Goal: Task Accomplishment & Management: Complete application form

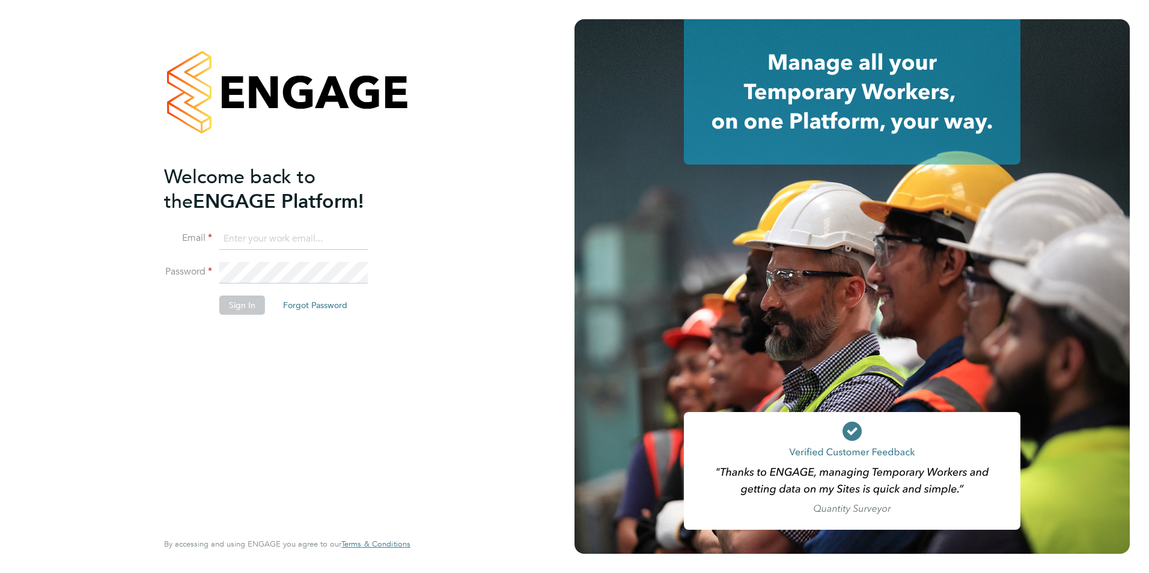
click at [279, 243] on input at bounding box center [293, 239] width 148 height 22
type input "naomi.conn@prsjobs.com"
click at [251, 303] on button "Sign In" at bounding box center [242, 305] width 46 height 19
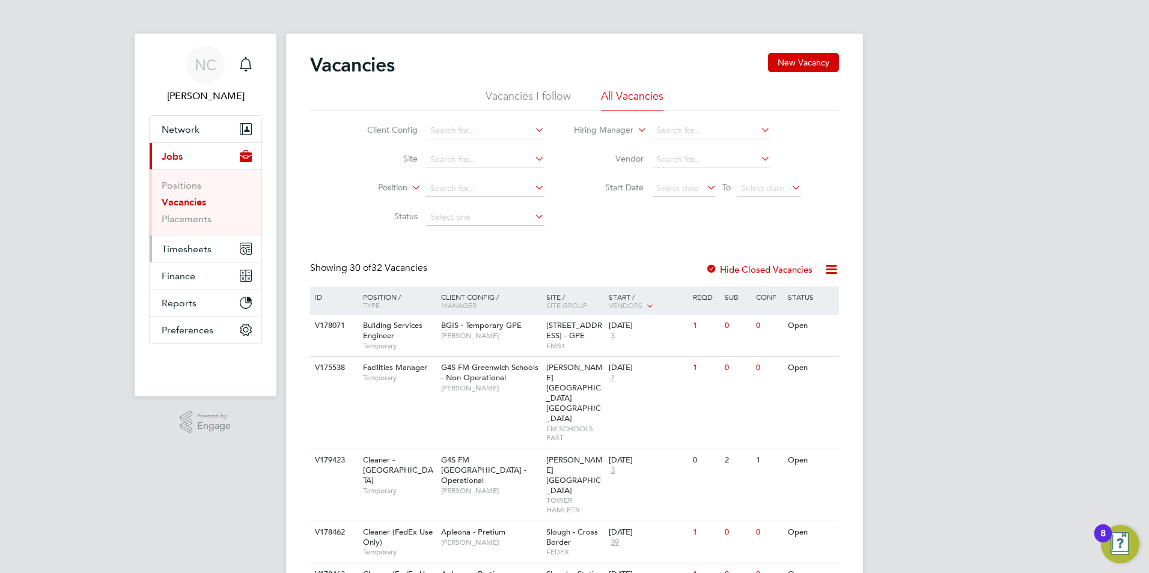
click at [187, 251] on span "Timesheets" at bounding box center [187, 248] width 50 height 11
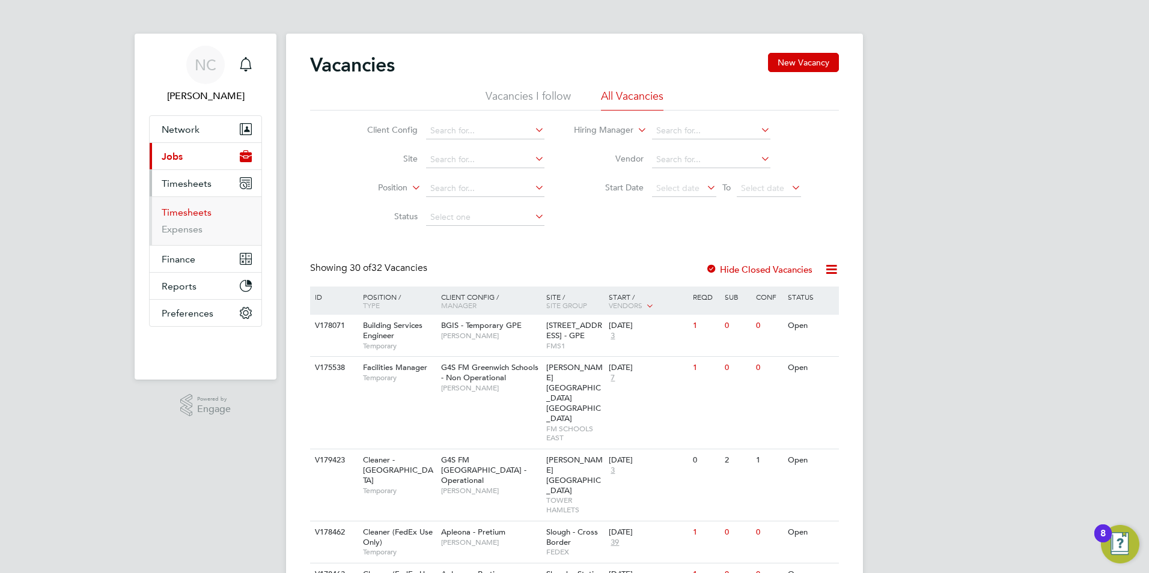
click at [177, 211] on link "Timesheets" at bounding box center [187, 212] width 50 height 11
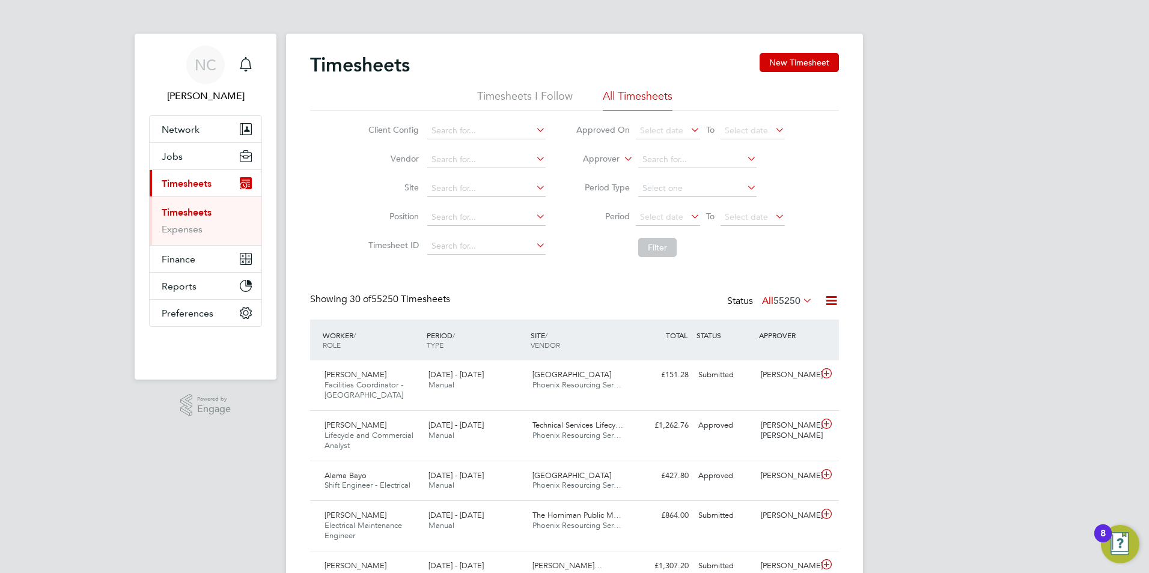
click at [621, 159] on icon at bounding box center [621, 155] width 0 height 11
click at [589, 172] on li "Worker" at bounding box center [589, 173] width 59 height 16
click at [662, 162] on input at bounding box center [697, 159] width 118 height 17
click at [664, 175] on b "Nasheera" at bounding box center [660, 176] width 37 height 10
type input "[PERSON_NAME]"
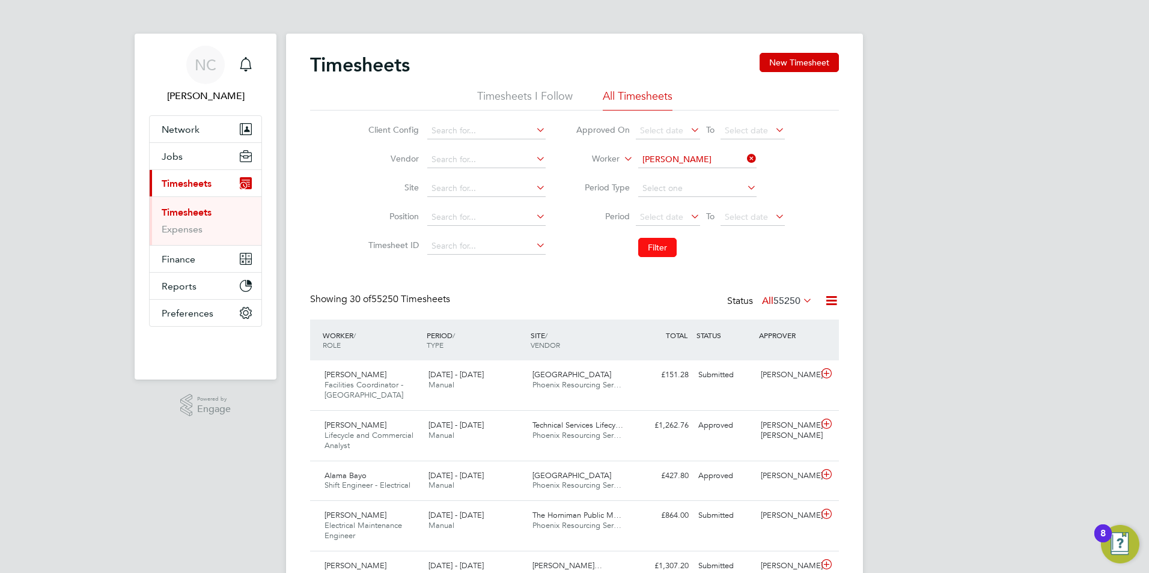
click at [657, 251] on button "Filter" at bounding box center [657, 247] width 38 height 19
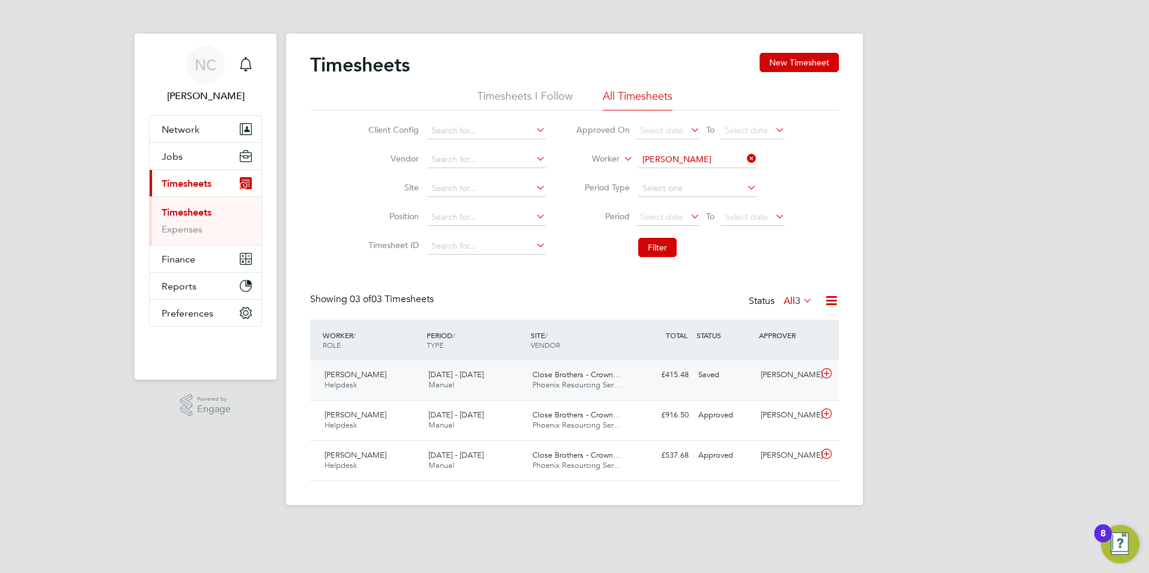
click at [484, 383] on div "[DATE] - [DATE] Manual" at bounding box center [476, 380] width 104 height 30
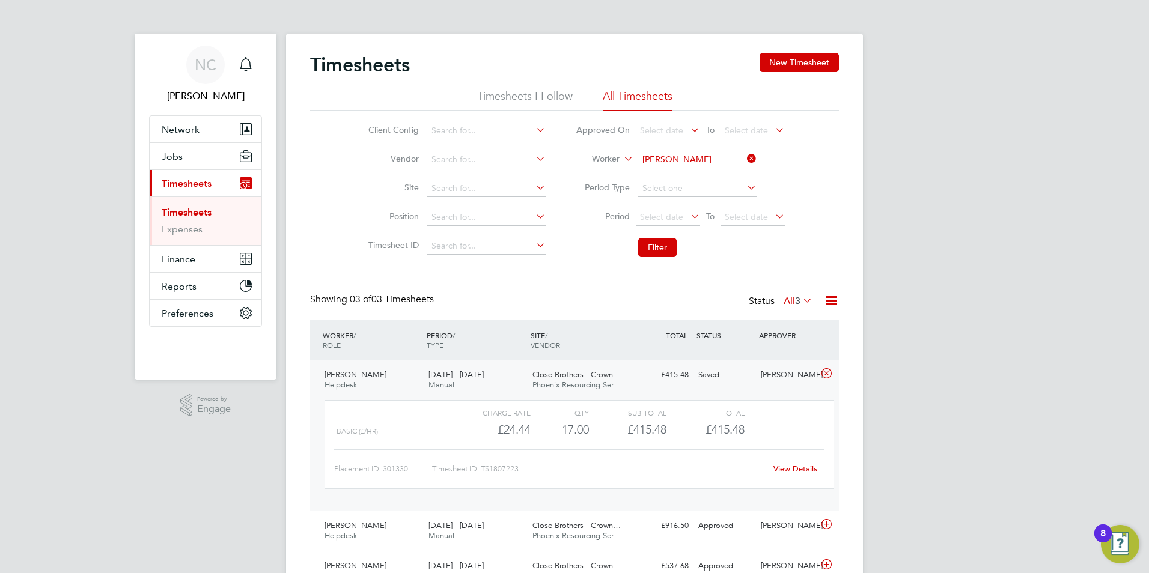
click at [808, 474] on link "View Details" at bounding box center [795, 469] width 44 height 10
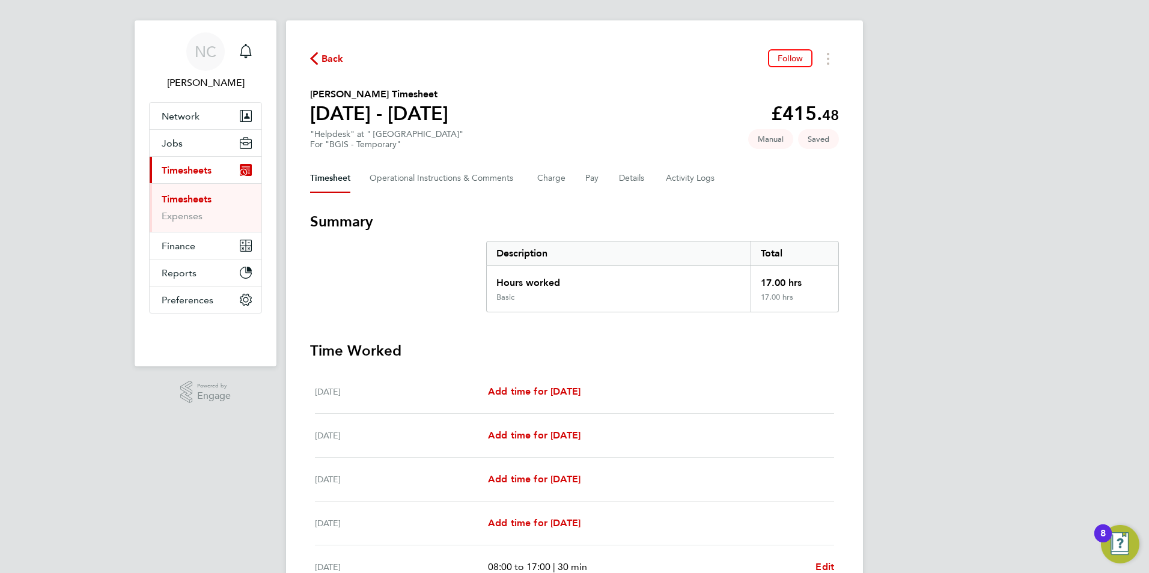
scroll to position [240, 0]
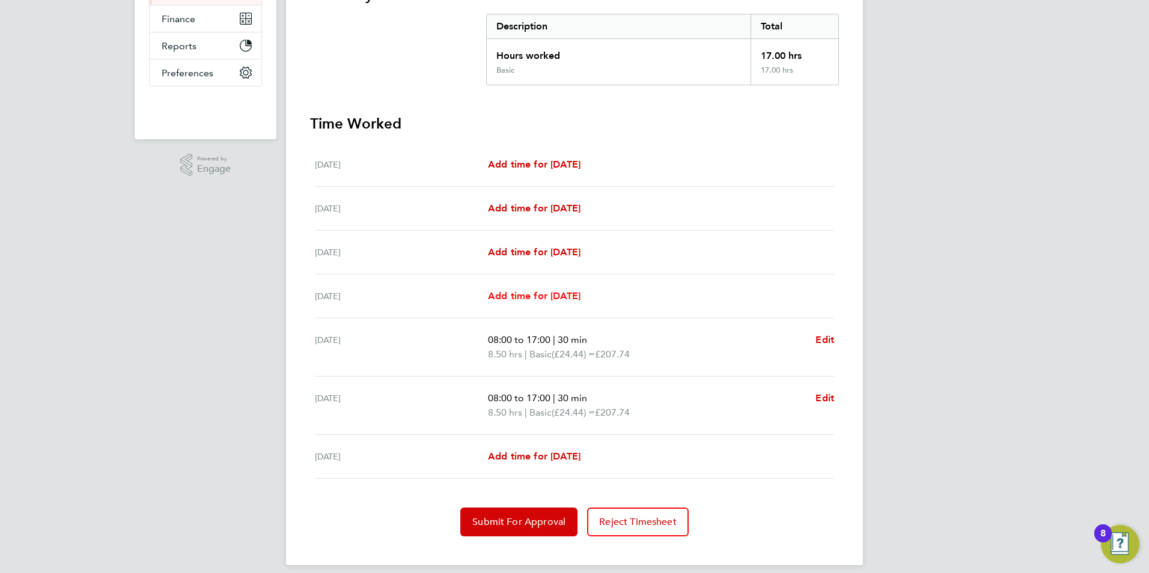
click at [541, 295] on span "Add time for Tue 26 Aug" at bounding box center [534, 295] width 93 height 11
select select "60"
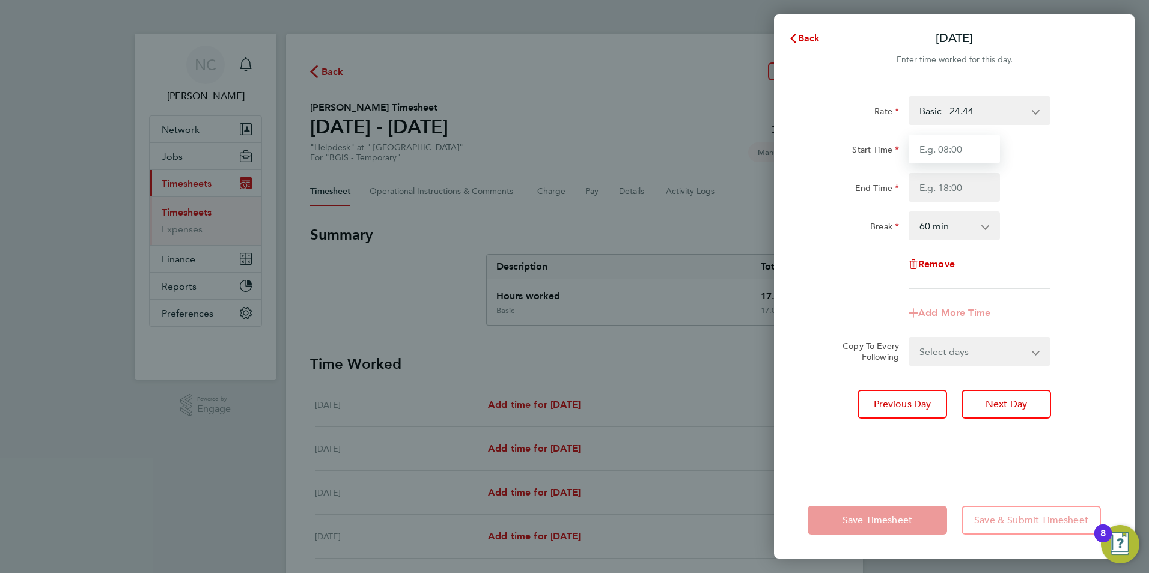
click at [976, 144] on input "Start Time" at bounding box center [953, 149] width 91 height 29
type input "08:00"
click at [929, 194] on input "End Time" at bounding box center [953, 187] width 91 height 29
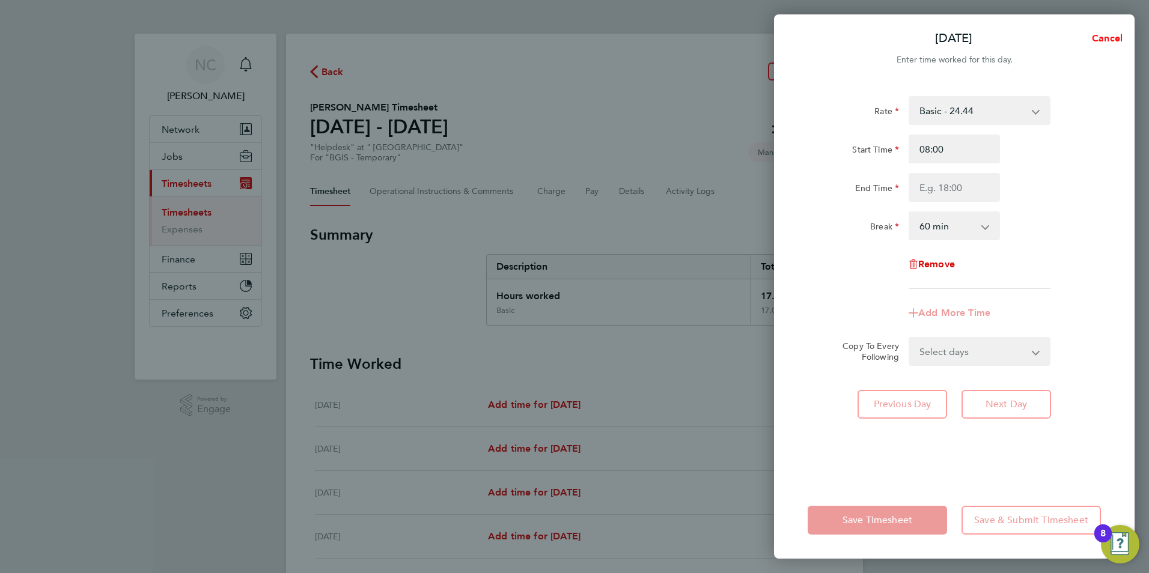
click at [1116, 32] on span "Cancel" at bounding box center [1105, 37] width 34 height 11
select select "60"
click at [816, 33] on span "Back" at bounding box center [809, 37] width 22 height 11
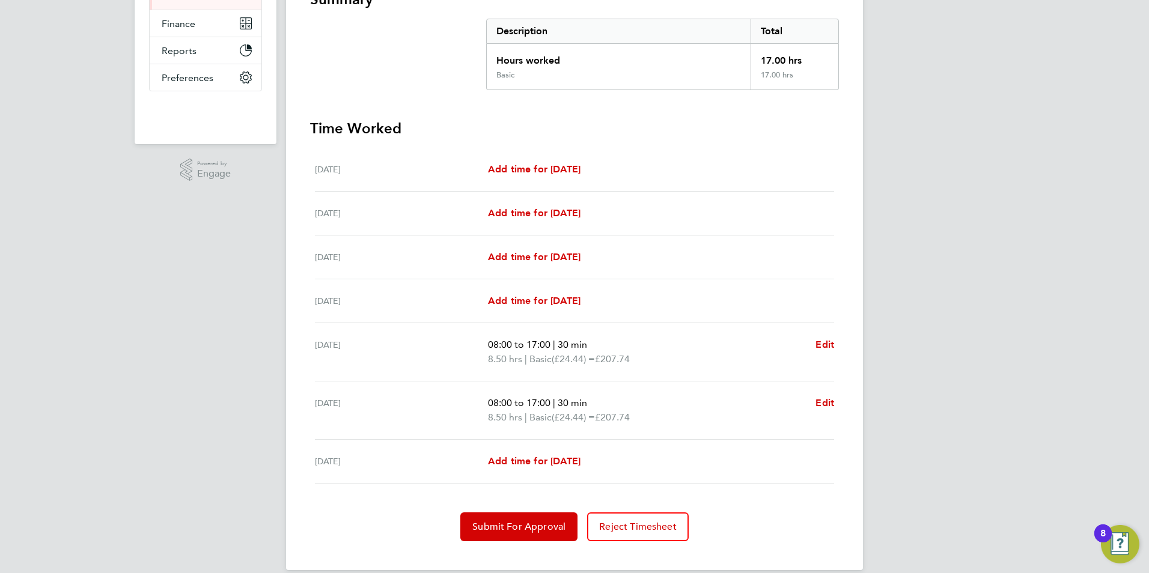
scroll to position [240, 0]
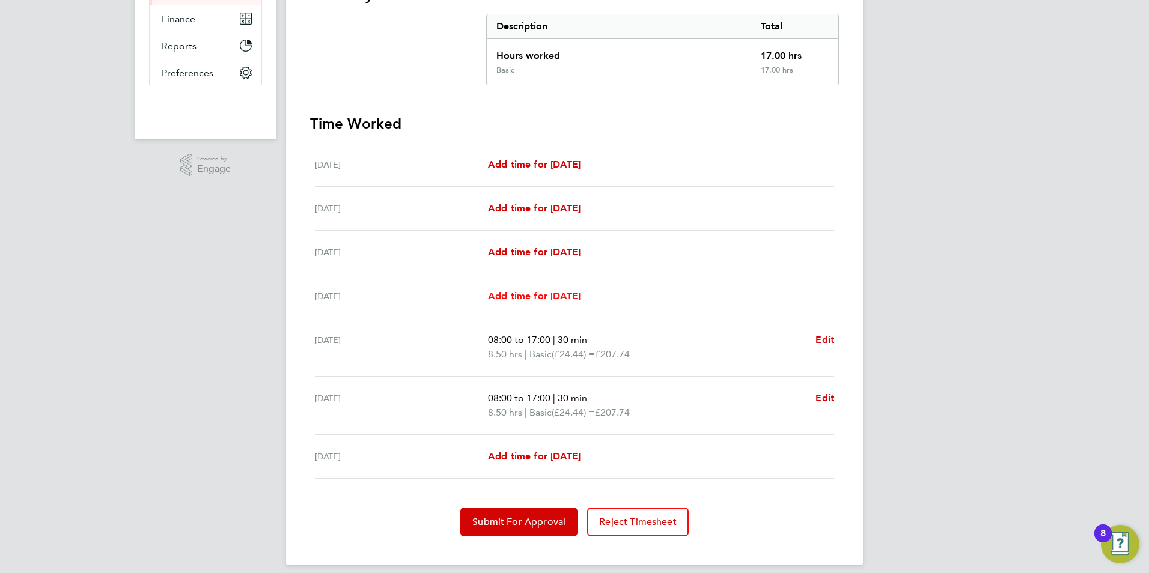
click at [522, 294] on span "Add time for Tue 26 Aug" at bounding box center [534, 295] width 93 height 11
select select "60"
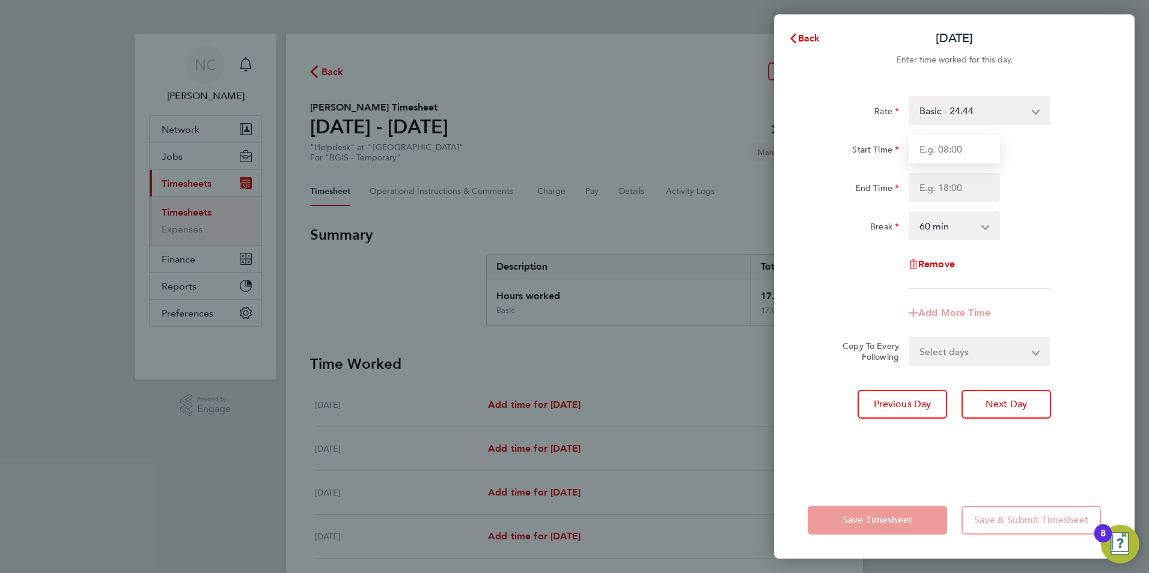
click at [955, 148] on input "Start Time" at bounding box center [953, 149] width 91 height 29
type input "08:00"
click at [936, 190] on input "End Time" at bounding box center [953, 187] width 91 height 29
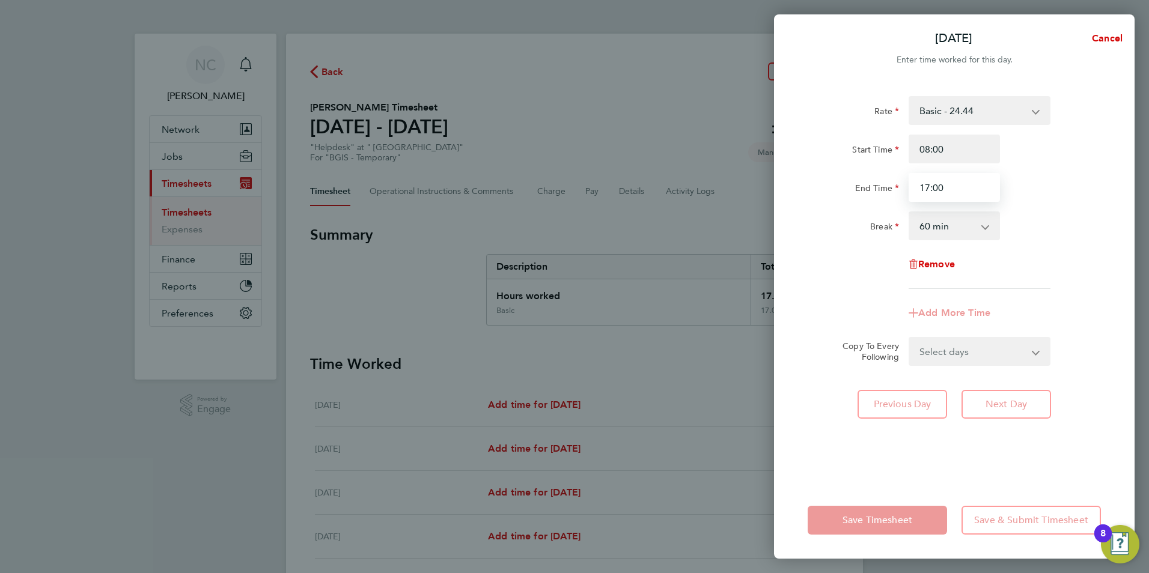
type input "17:00"
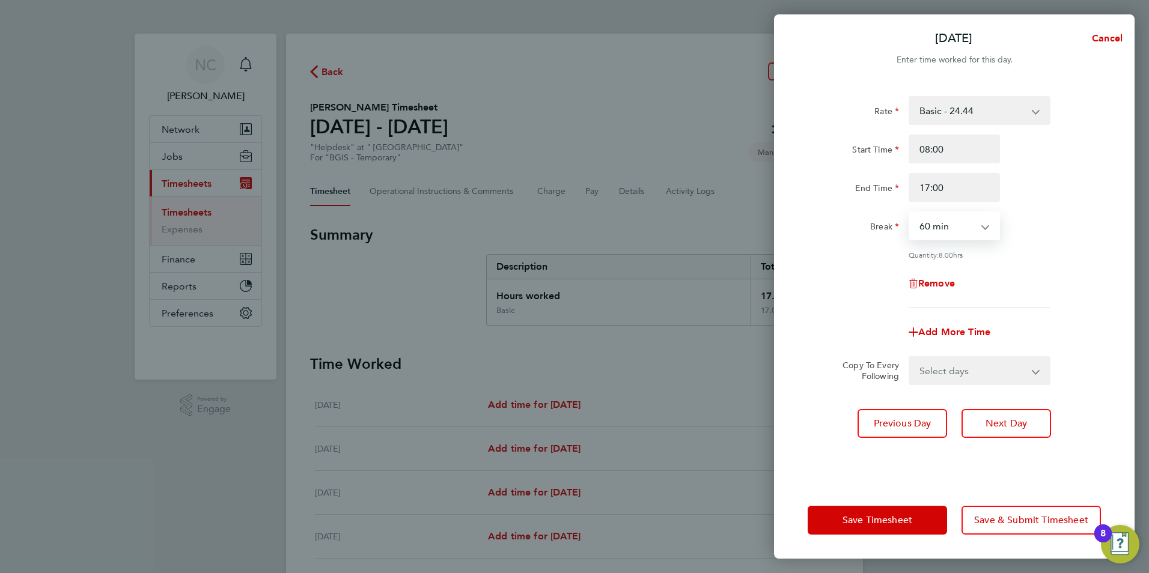
click at [950, 229] on select "0 min 15 min 30 min 45 min 60 min 75 min 90 min" at bounding box center [947, 226] width 75 height 26
select select "30"
click at [910, 213] on select "0 min 15 min 30 min 45 min 60 min 75 min 90 min" at bounding box center [947, 226] width 75 height 26
click at [850, 275] on div "Remove" at bounding box center [954, 283] width 303 height 29
click at [945, 366] on select "Select days Day Wednesday Thursday Friday" at bounding box center [973, 370] width 126 height 26
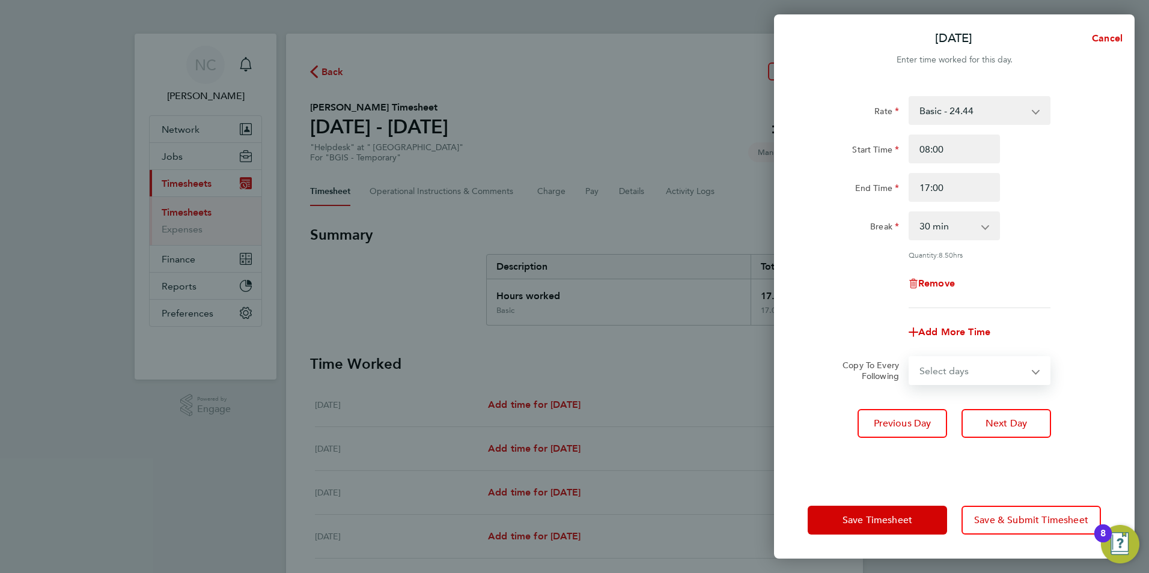
select select "FRI"
click at [910, 357] on select "Select days Day Wednesday Thursday Friday" at bounding box center [973, 370] width 126 height 26
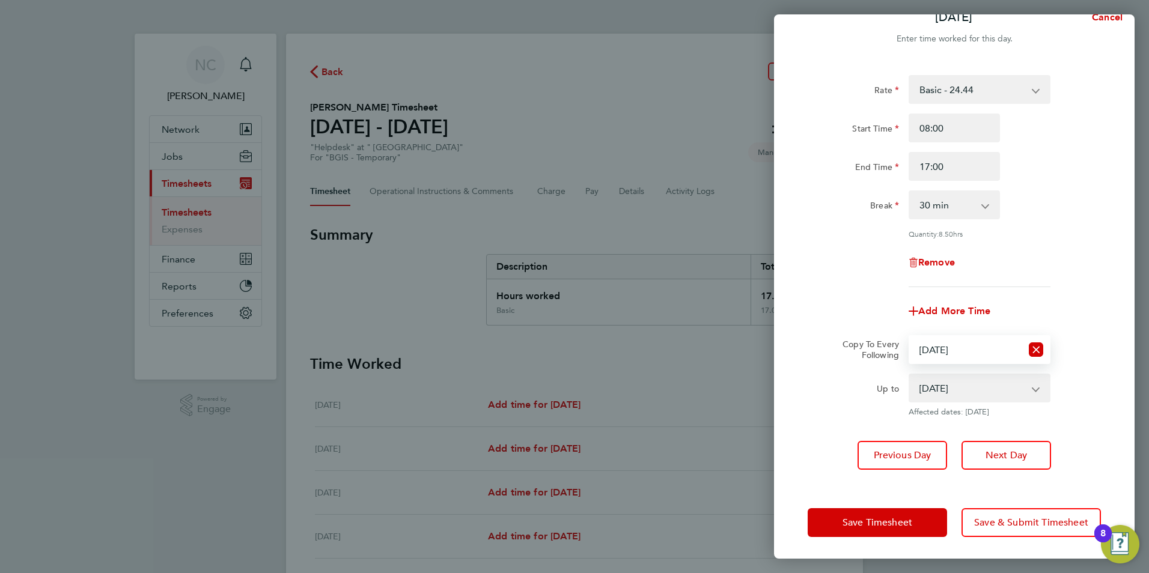
scroll to position [22, 0]
click at [898, 517] on span "Save Timesheet" at bounding box center [877, 522] width 70 height 12
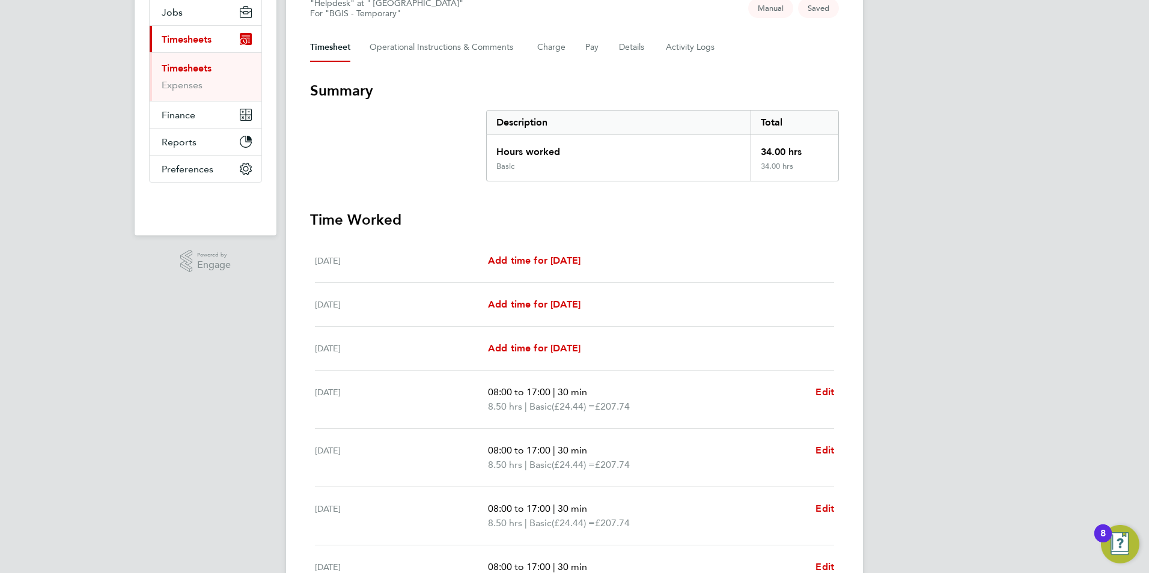
scroll to position [281, 0]
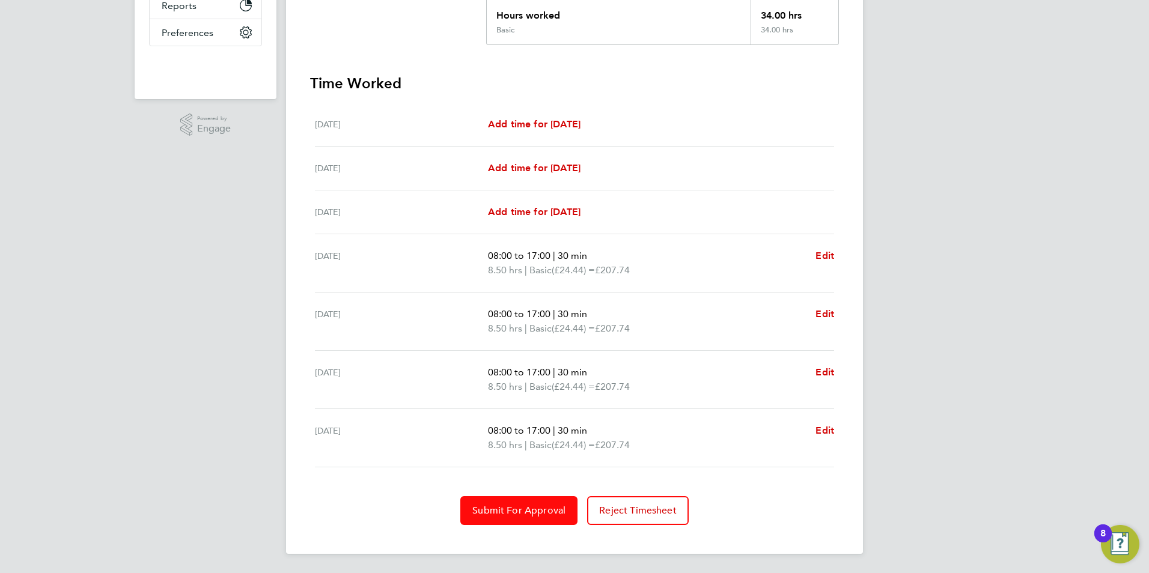
click at [515, 507] on span "Submit For Approval" at bounding box center [518, 511] width 93 height 12
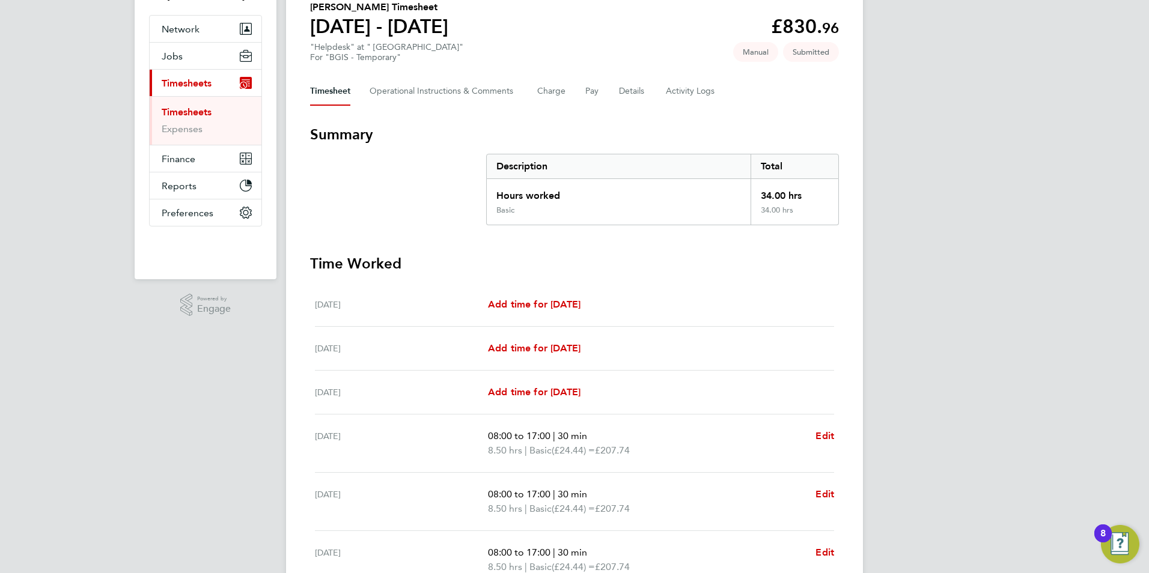
scroll to position [0, 0]
